Goal: Use online tool/utility: Utilize a website feature to perform a specific function

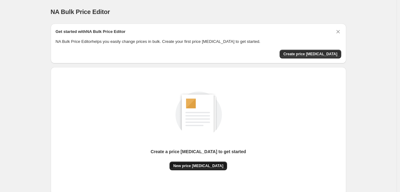
click at [200, 166] on span "New price [MEDICAL_DATA]" at bounding box center [198, 166] width 50 height 5
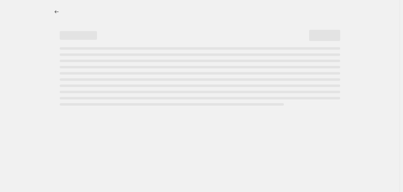
select select "percentage"
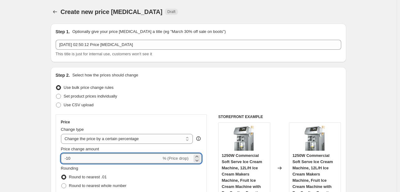
click at [75, 159] on input "-10" at bounding box center [111, 159] width 101 height 10
type input "-1"
type input "-0"
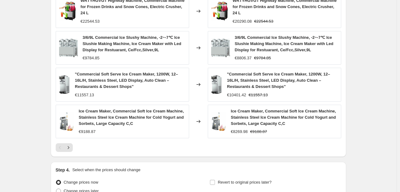
scroll to position [436, 0]
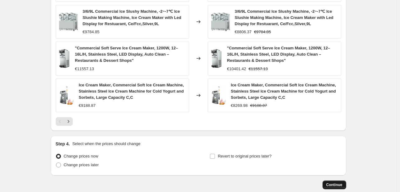
type input "-30"
click at [343, 187] on button "Continue" at bounding box center [335, 185] width 24 height 9
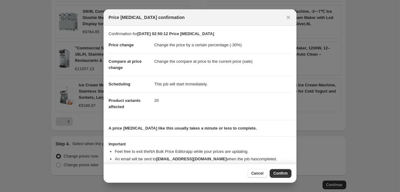
click at [284, 168] on div "Cancel Confirm" at bounding box center [200, 173] width 193 height 19
click at [278, 171] on button "Confirm" at bounding box center [281, 173] width 22 height 9
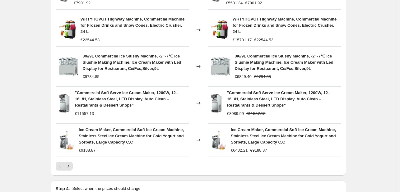
scroll to position [452, 0]
